Goal: Transaction & Acquisition: Purchase product/service

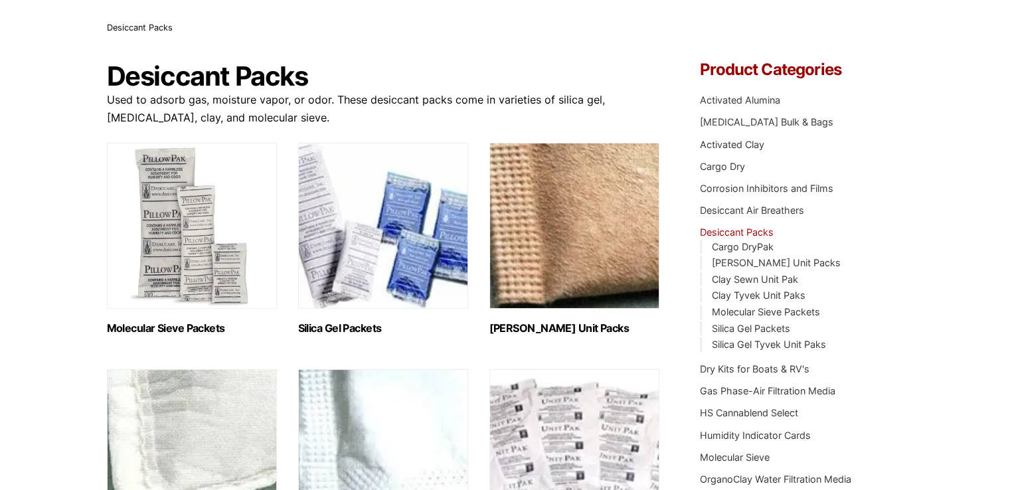
scroll to position [66, 0]
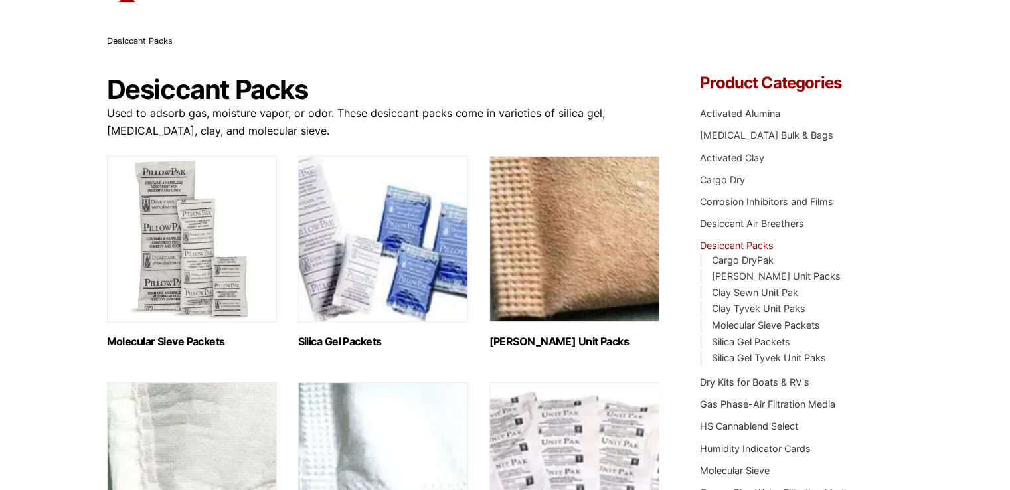
click at [195, 237] on img "Visit product category Molecular Sieve Packets" at bounding box center [192, 239] width 170 height 166
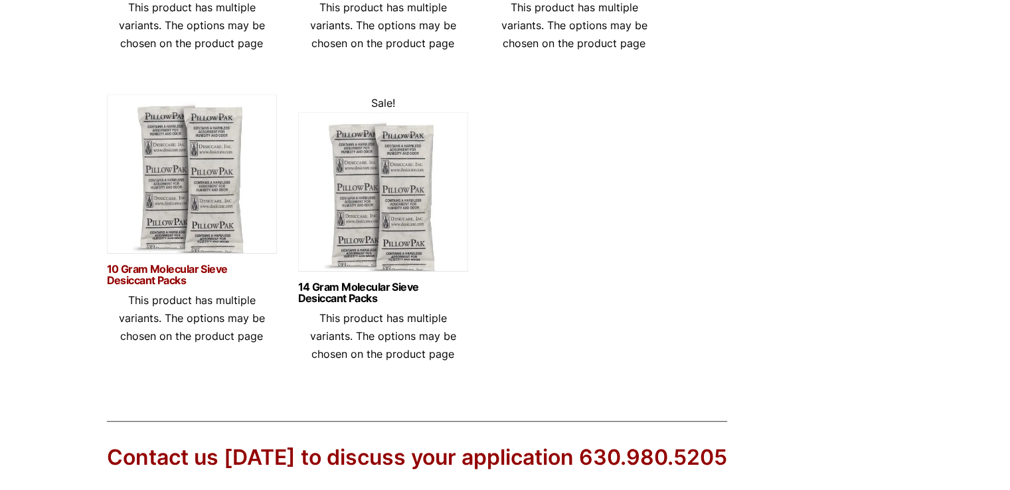
scroll to position [598, 0]
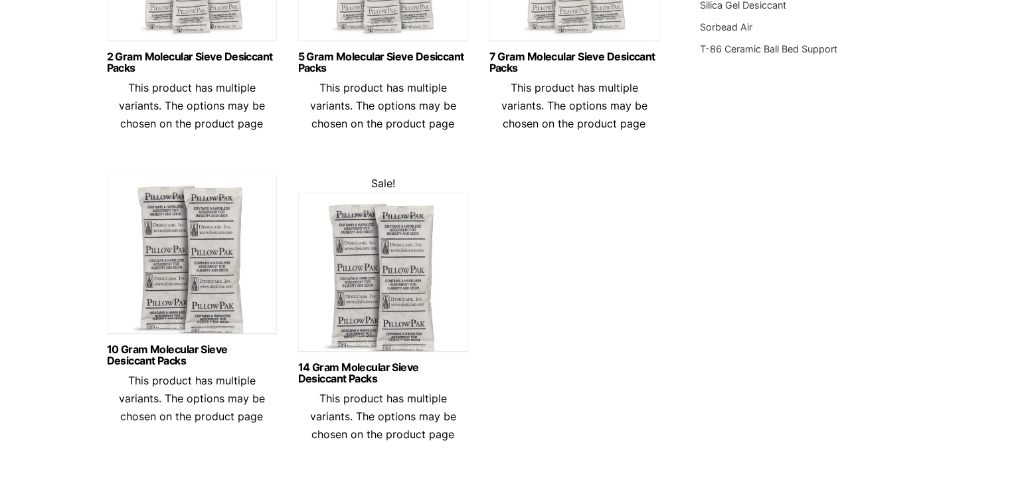
click at [383, 258] on img at bounding box center [383, 276] width 170 height 166
